Goal: Transaction & Acquisition: Purchase product/service

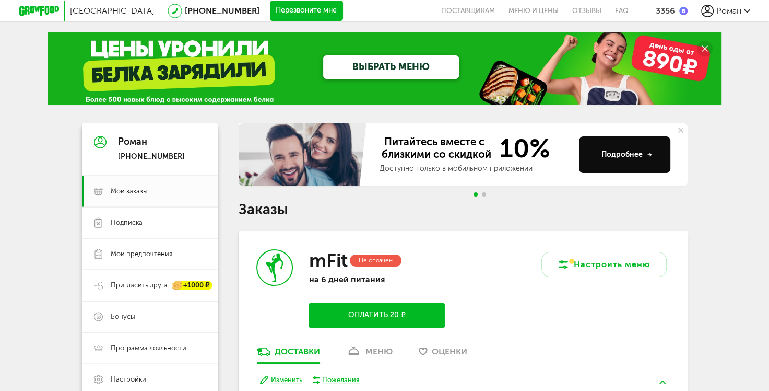
click at [178, 74] on div "ВЫБРАТЬ МЕНЮ" at bounding box center [385, 68] width 674 height 73
click at [396, 65] on link "ВЫБРАТЬ МЕНЮ" at bounding box center [391, 67] width 136 height 24
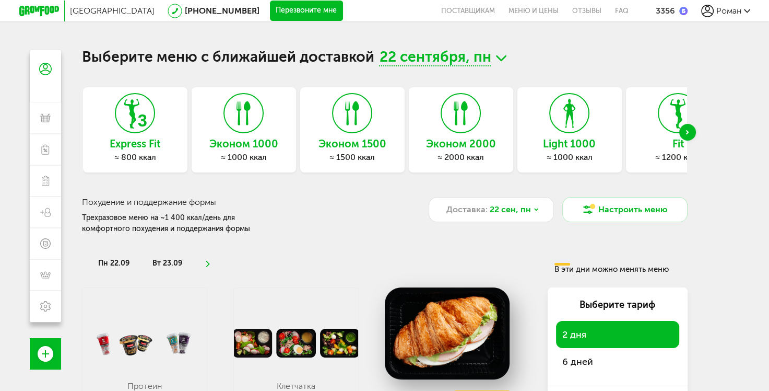
click at [685, 132] on div "Next slide" at bounding box center [687, 132] width 17 height 17
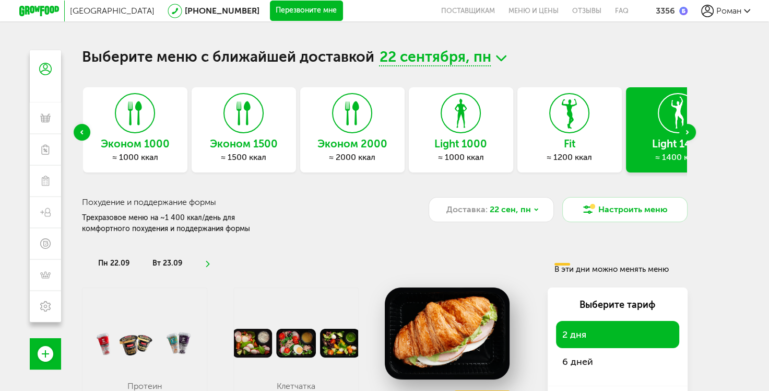
click at [685, 132] on div "Next slide" at bounding box center [687, 132] width 17 height 17
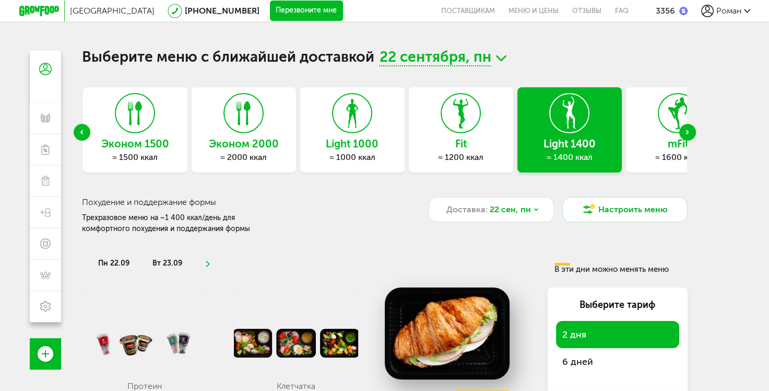
click at [685, 132] on div "Next slide" at bounding box center [687, 132] width 17 height 17
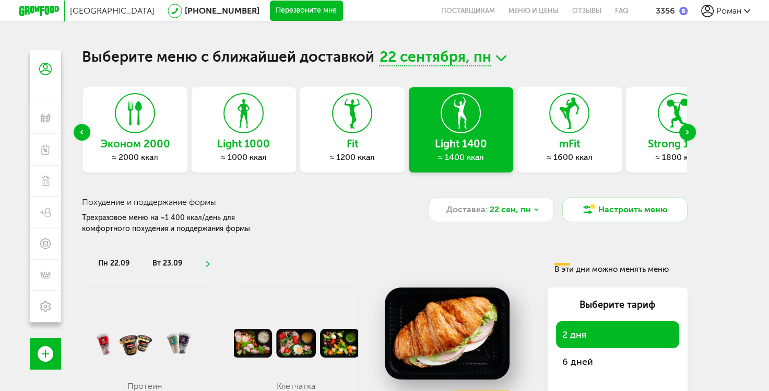
click at [685, 132] on div "Next slide" at bounding box center [687, 132] width 17 height 17
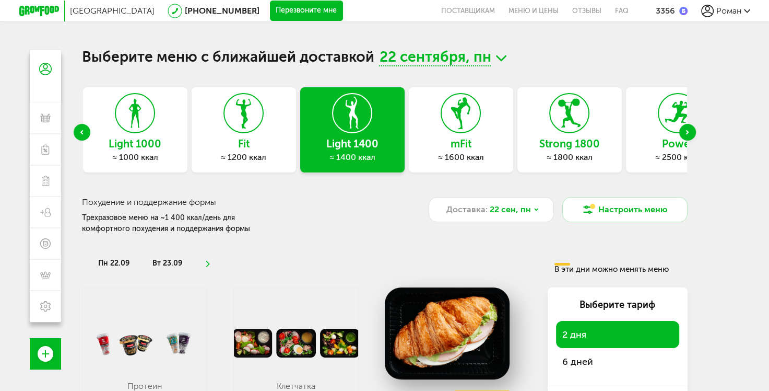
click at [685, 132] on div "Next slide" at bounding box center [687, 132] width 17 height 17
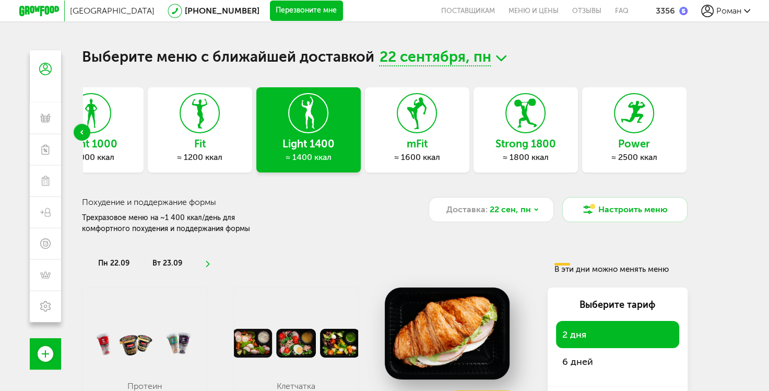
click at [79, 134] on div "Previous slide" at bounding box center [82, 132] width 17 height 17
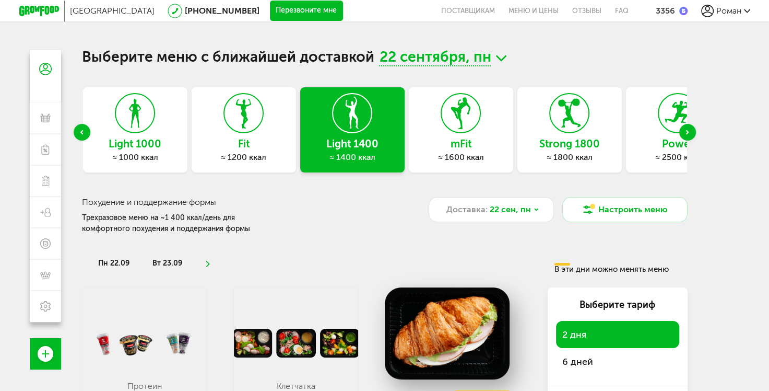
click at [79, 134] on div "Previous slide" at bounding box center [82, 132] width 17 height 17
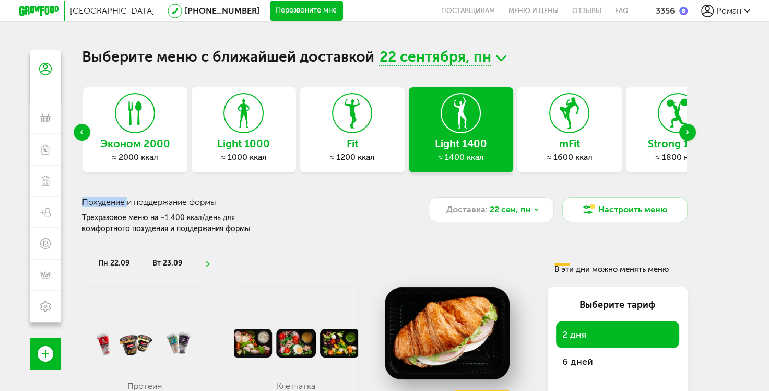
click at [79, 134] on div "Previous slide" at bounding box center [82, 132] width 17 height 17
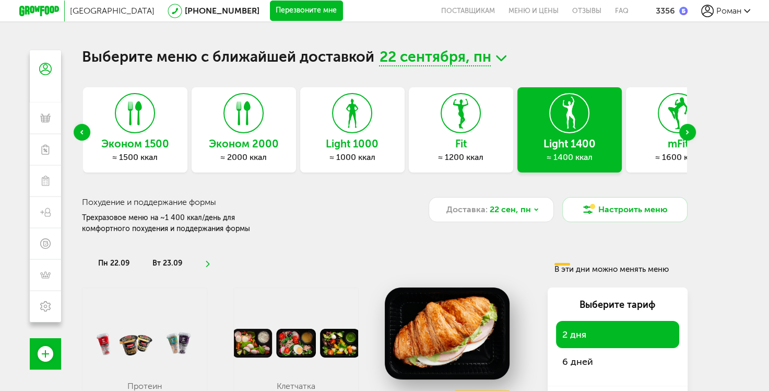
click at [79, 134] on div "Previous slide" at bounding box center [82, 132] width 17 height 17
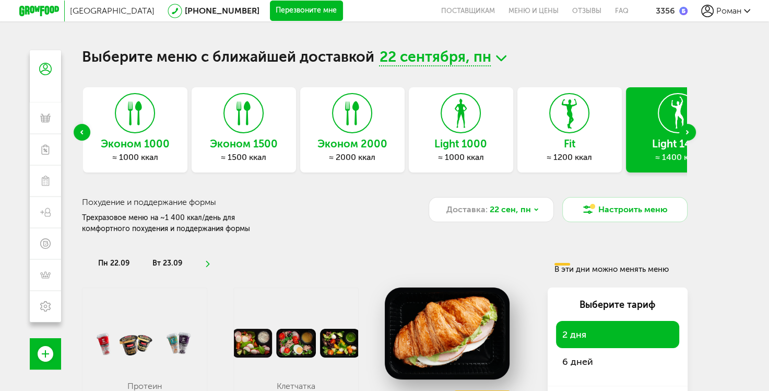
click at [79, 134] on div "Previous slide" at bounding box center [82, 132] width 17 height 17
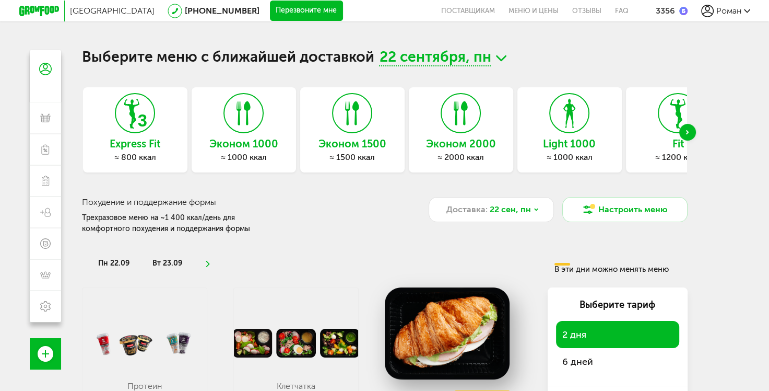
click at [79, 134] on div "Выберите меню с ближайшей доставкой [DATE] Express Fit ≈ 800 ккал Эконом 1000 ≈…" at bounding box center [385, 245] width 627 height 391
click at [30, 8] on icon at bounding box center [39, 11] width 40 height 10
